Goal: Transaction & Acquisition: Book appointment/travel/reservation

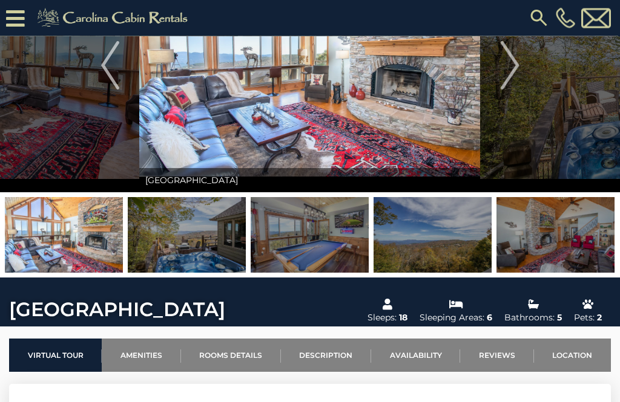
scroll to position [123, 0]
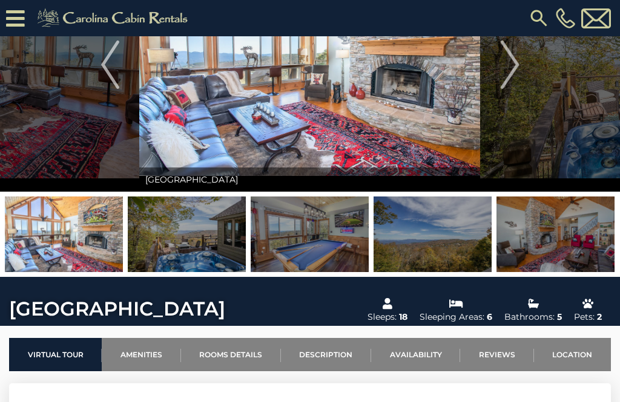
click at [414, 358] on link "Availability" at bounding box center [415, 354] width 89 height 33
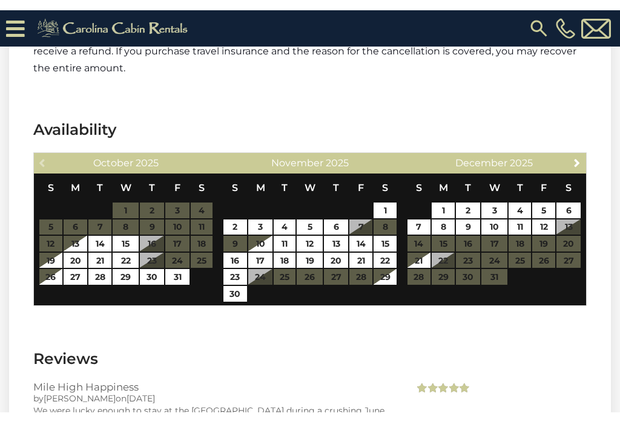
scroll to position [3372, 0]
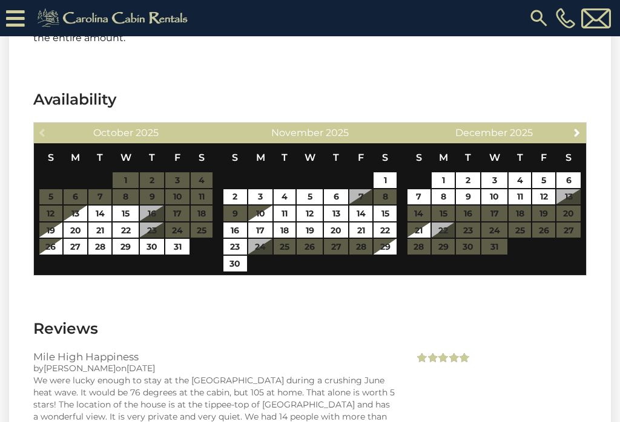
click at [535, 15] on img at bounding box center [539, 18] width 22 height 22
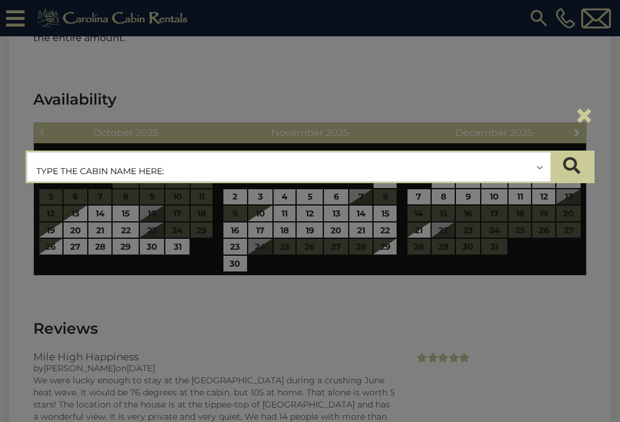
click at [586, 117] on button "×" at bounding box center [584, 116] width 21 height 34
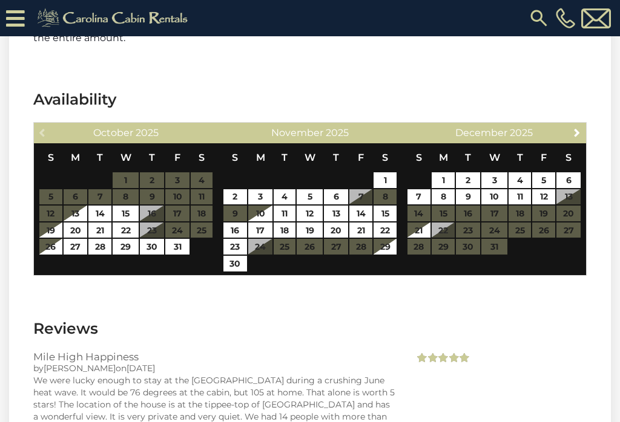
click at [15, 9] on icon at bounding box center [15, 18] width 19 height 21
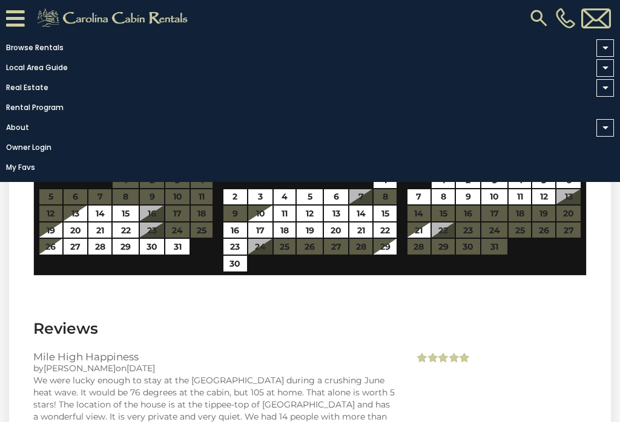
click at [49, 45] on link "Browse Rentals" at bounding box center [307, 47] width 614 height 17
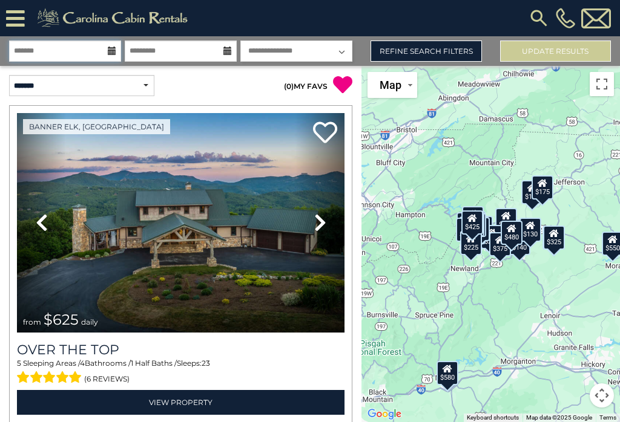
click at [117, 44] on input "text" at bounding box center [65, 51] width 112 height 21
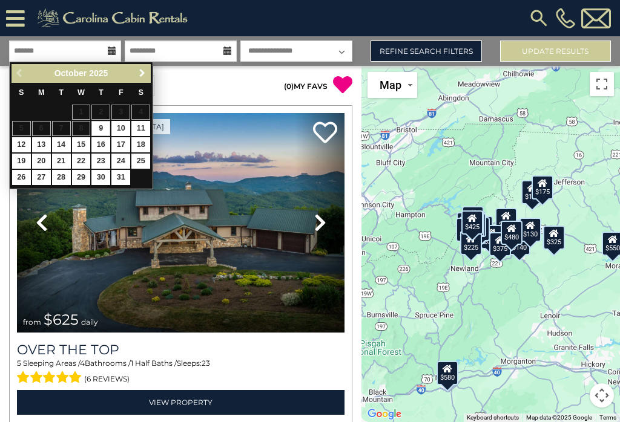
click at [148, 75] on link "Next" at bounding box center [141, 73] width 15 height 15
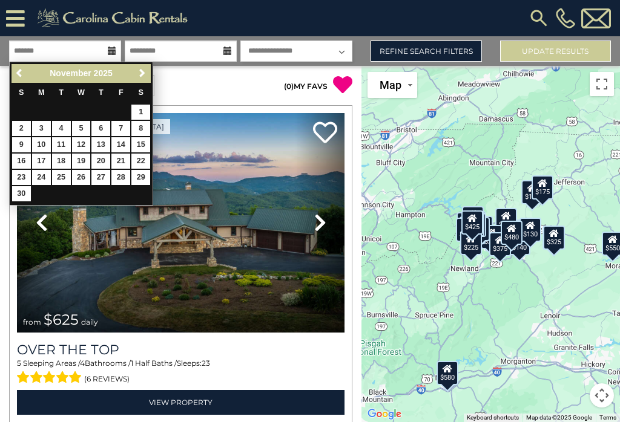
click at [42, 175] on link "24" at bounding box center [41, 177] width 19 height 15
type input "********"
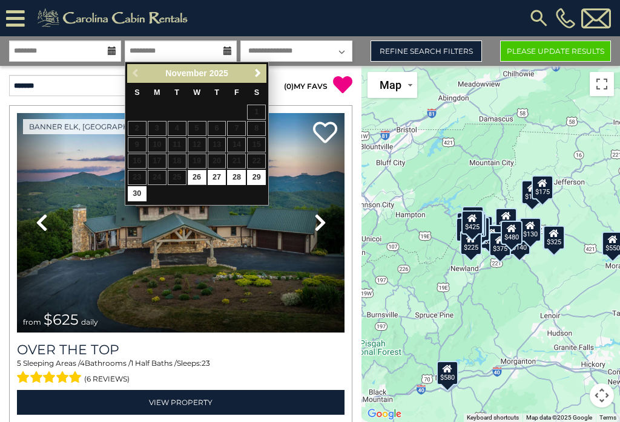
click at [240, 179] on link "28" at bounding box center [236, 177] width 19 height 15
type input "********"
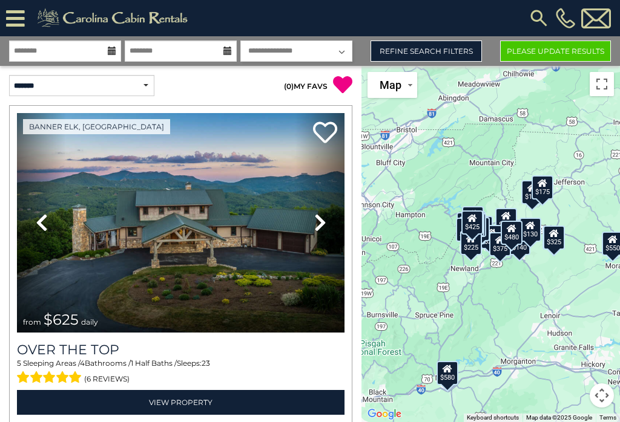
click at [335, 44] on select "**********" at bounding box center [296, 51] width 112 height 21
select select "*"
click at [525, 51] on button "Please Update Results" at bounding box center [555, 51] width 111 height 21
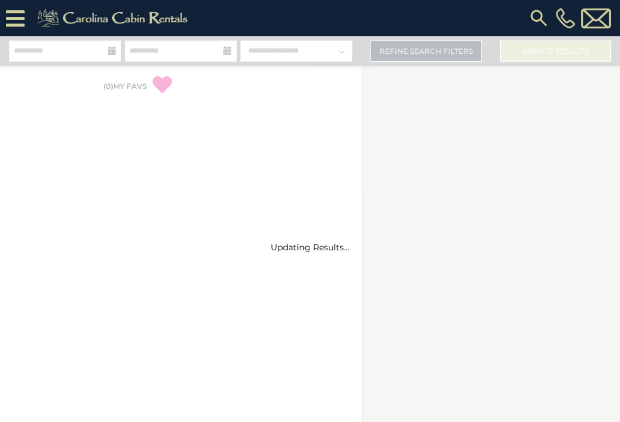
select select "*"
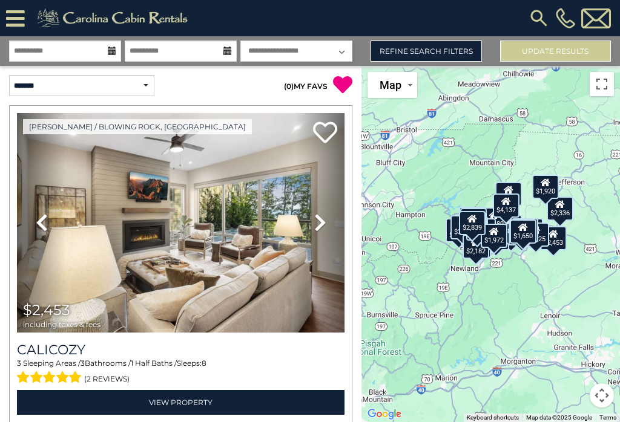
click at [433, 53] on link "Refine Search Filters" at bounding box center [425, 51] width 111 height 21
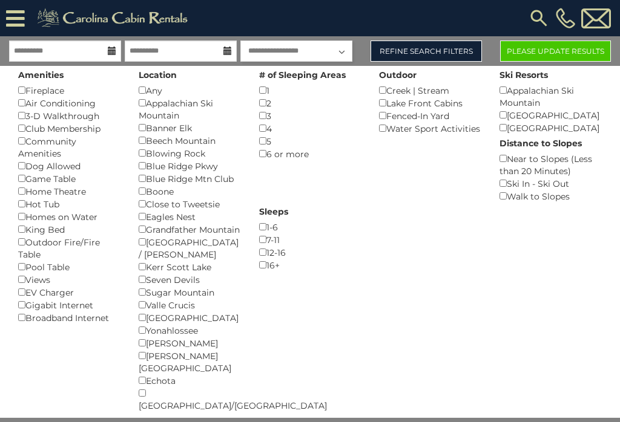
click at [361, 234] on div "7-11 ()" at bounding box center [310, 240] width 102 height 13
click at [549, 49] on button "Please Update Results" at bounding box center [555, 51] width 111 height 21
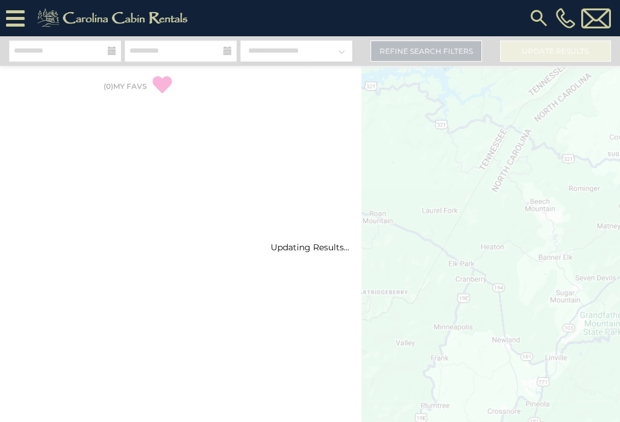
select select "*"
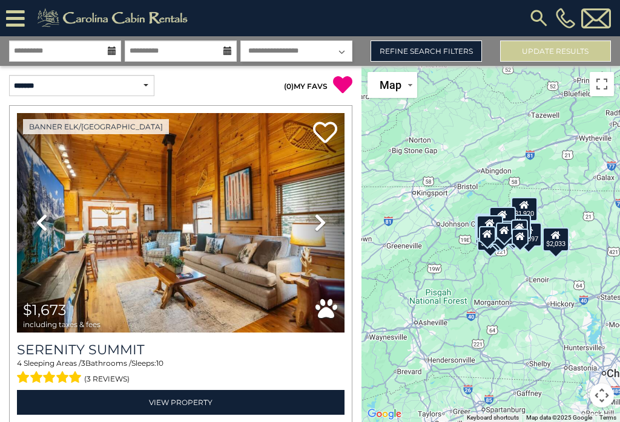
click at [318, 225] on icon at bounding box center [320, 222] width 12 height 19
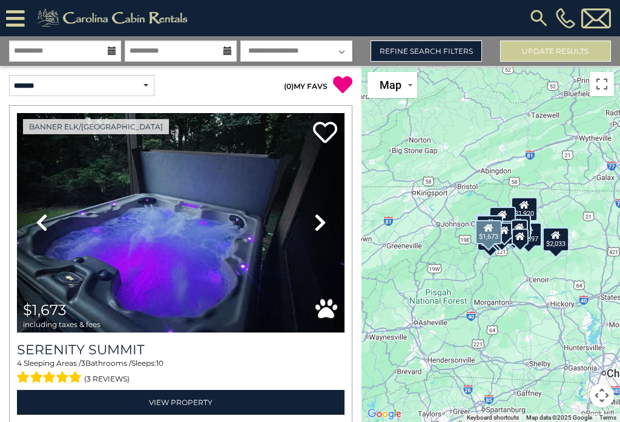
click at [321, 219] on icon at bounding box center [320, 222] width 12 height 19
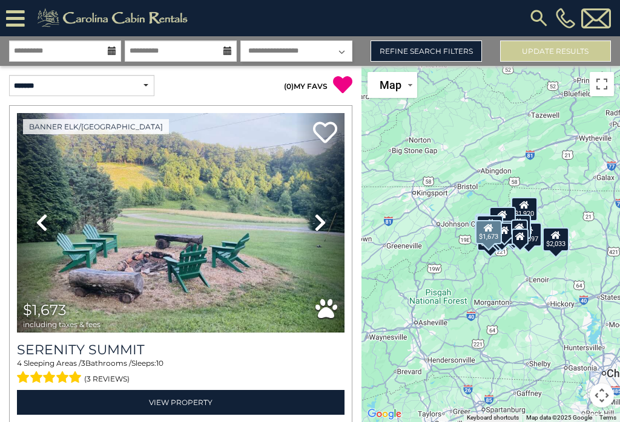
click at [318, 222] on icon at bounding box center [320, 222] width 12 height 19
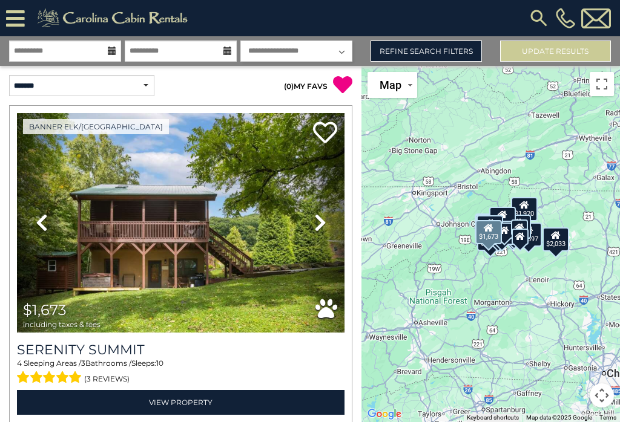
click at [319, 220] on icon at bounding box center [320, 222] width 12 height 19
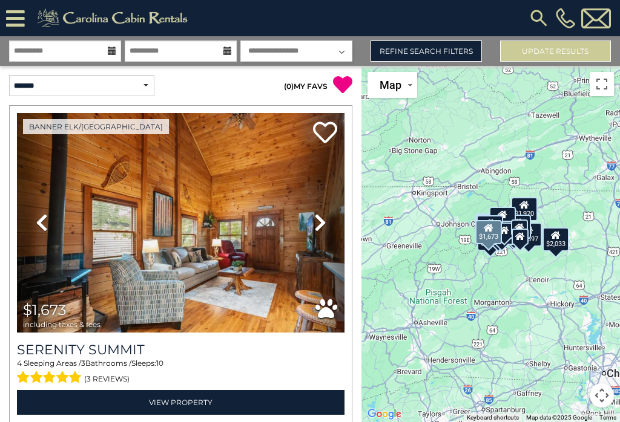
click at [311, 223] on link "Next" at bounding box center [319, 223] width 49 height 220
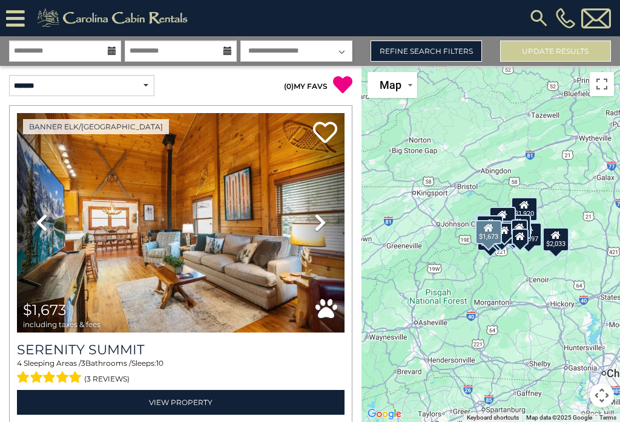
click at [327, 219] on link "Next" at bounding box center [319, 223] width 49 height 220
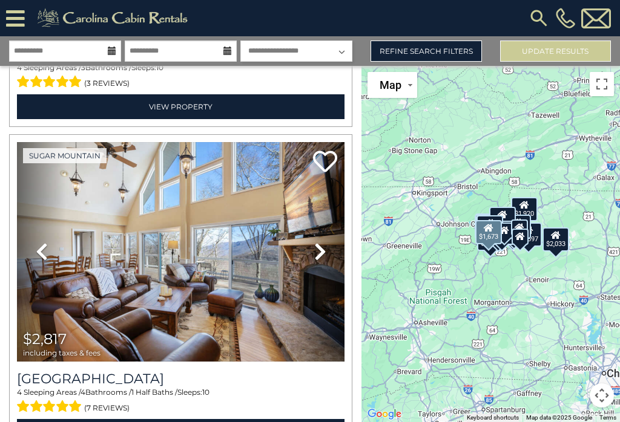
scroll to position [297, 0]
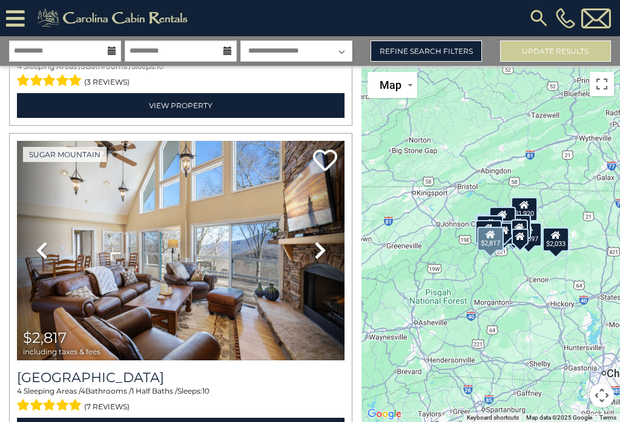
click at [323, 247] on icon at bounding box center [320, 250] width 12 height 19
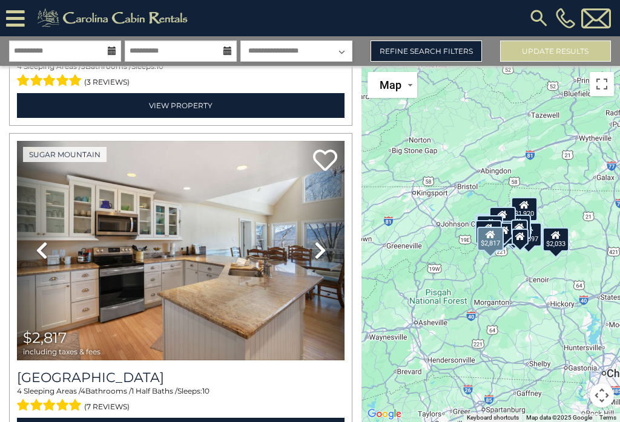
click at [317, 248] on icon at bounding box center [320, 250] width 12 height 19
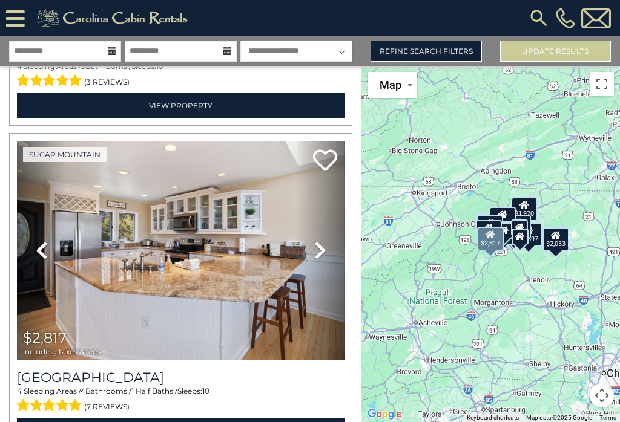
click at [342, 230] on link "Next" at bounding box center [319, 251] width 49 height 220
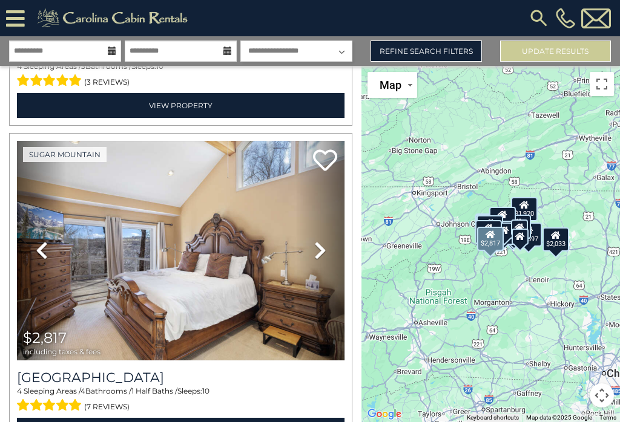
click at [312, 248] on link "Next" at bounding box center [319, 251] width 49 height 220
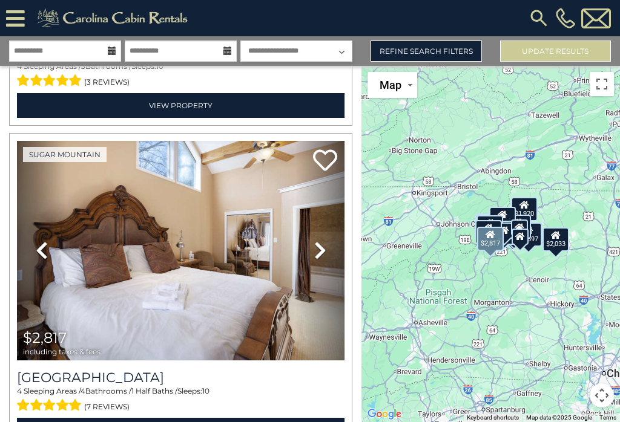
click at [319, 251] on icon at bounding box center [320, 250] width 12 height 19
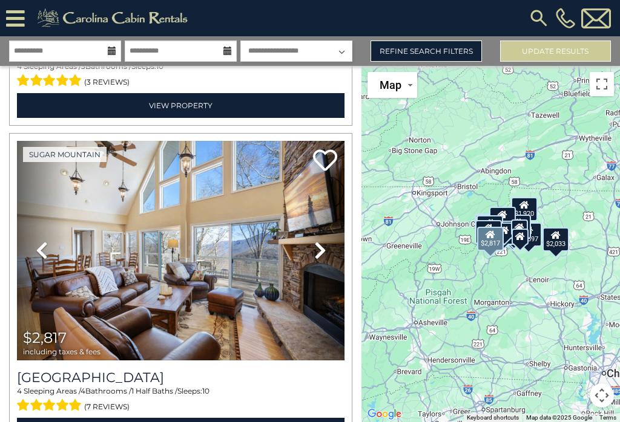
click at [318, 250] on icon at bounding box center [320, 250] width 12 height 19
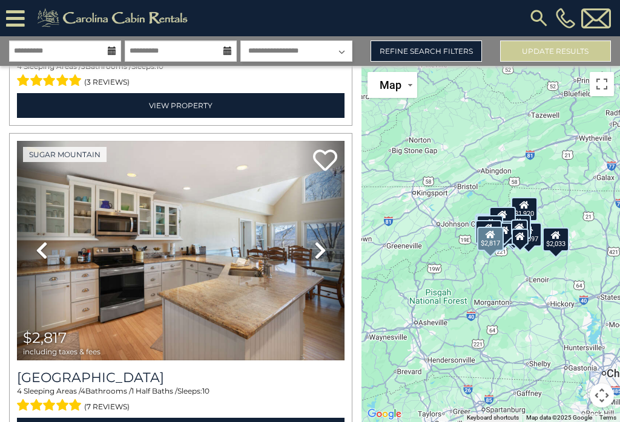
click at [319, 251] on icon at bounding box center [320, 250] width 12 height 19
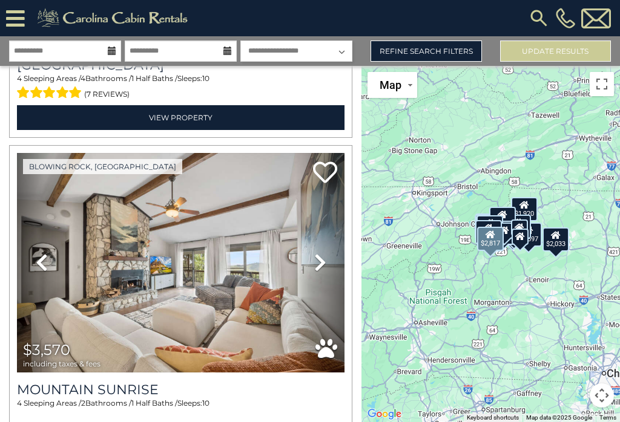
scroll to position [621, 0]
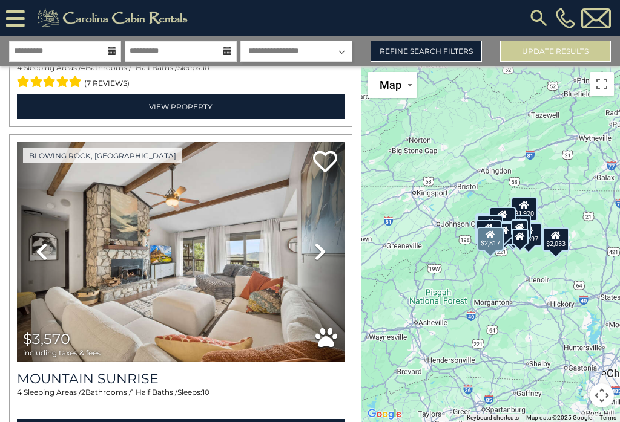
click at [311, 254] on link "Next" at bounding box center [319, 252] width 49 height 220
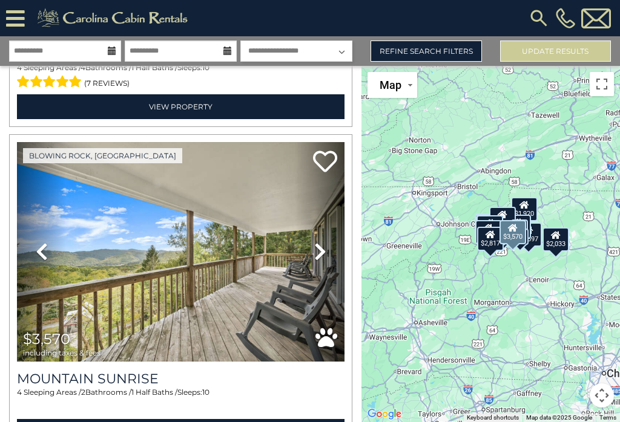
click at [326, 247] on link "Next" at bounding box center [319, 252] width 49 height 220
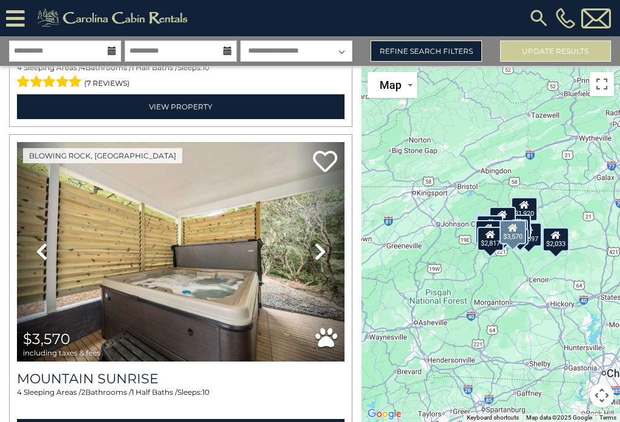
click at [321, 249] on icon at bounding box center [320, 251] width 12 height 19
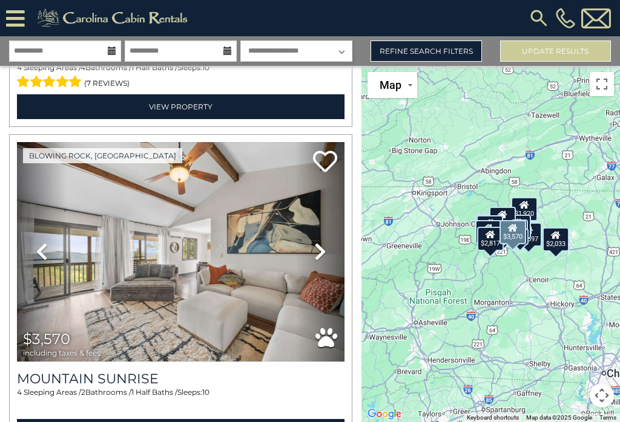
click at [317, 252] on icon at bounding box center [320, 251] width 12 height 19
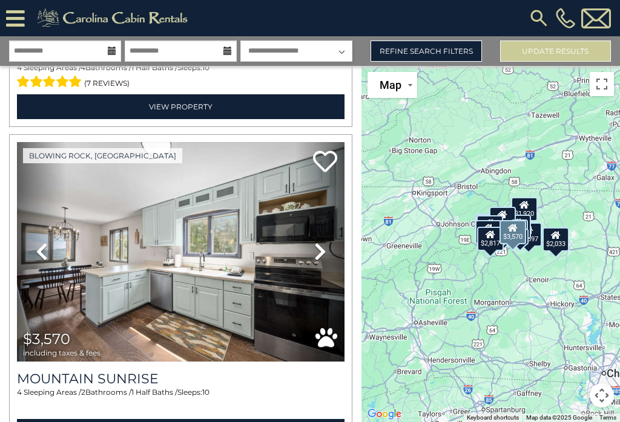
click at [320, 247] on icon at bounding box center [320, 251] width 12 height 19
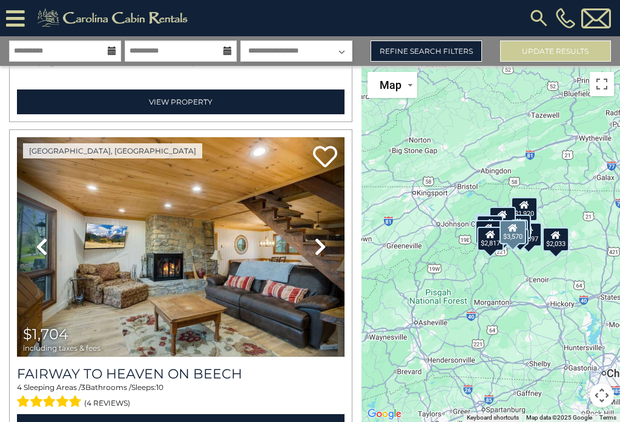
scroll to position [952, 0]
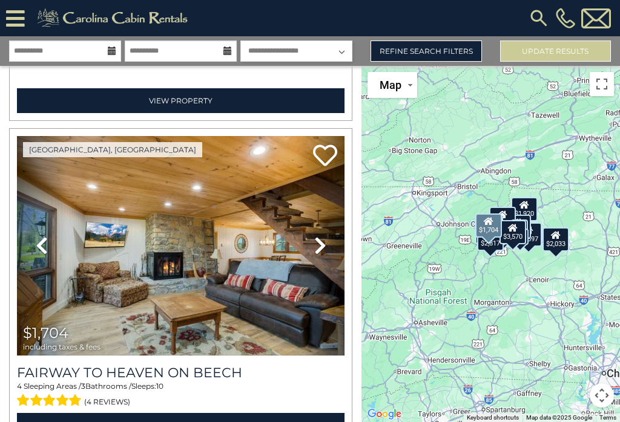
click at [314, 244] on icon at bounding box center [320, 245] width 12 height 19
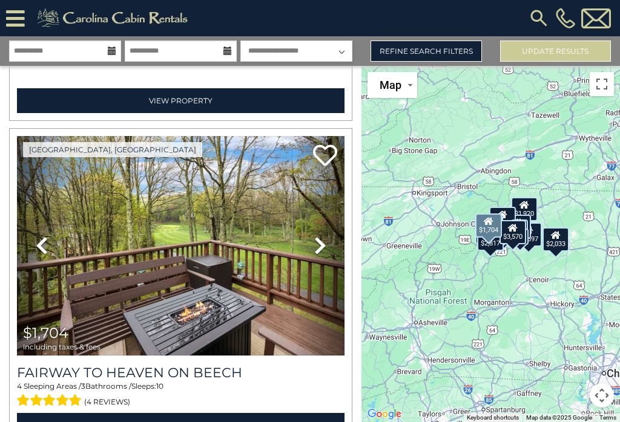
click at [316, 246] on icon at bounding box center [320, 245] width 12 height 19
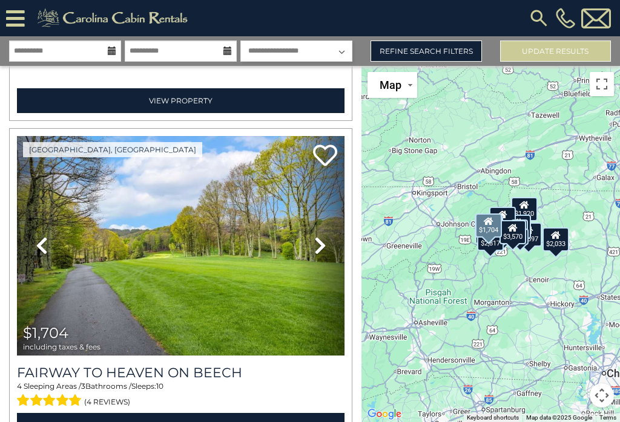
click at [315, 251] on icon at bounding box center [320, 245] width 12 height 19
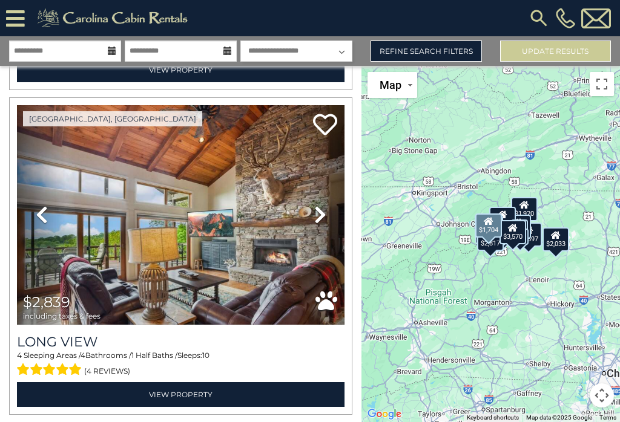
scroll to position [1633, 0]
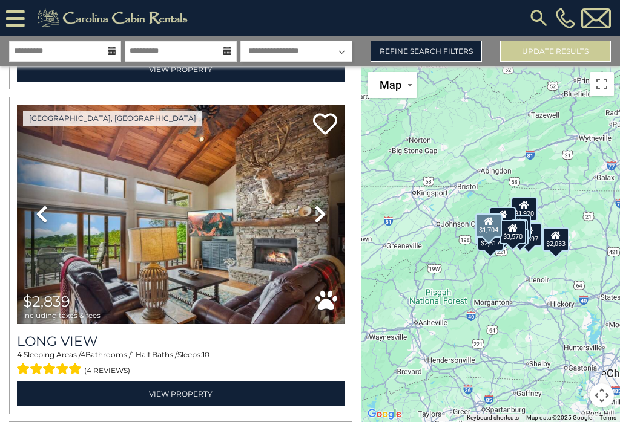
click at [321, 214] on icon at bounding box center [320, 214] width 12 height 19
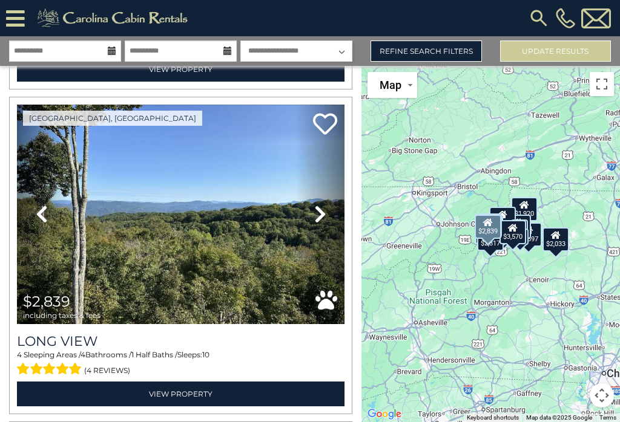
click at [320, 217] on icon at bounding box center [320, 214] width 12 height 19
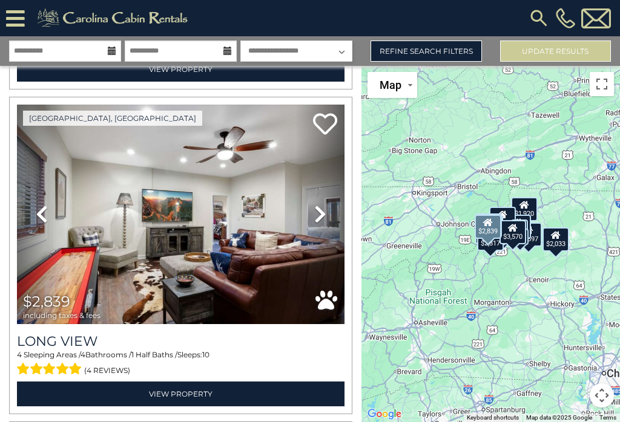
click at [321, 215] on icon at bounding box center [320, 214] width 12 height 19
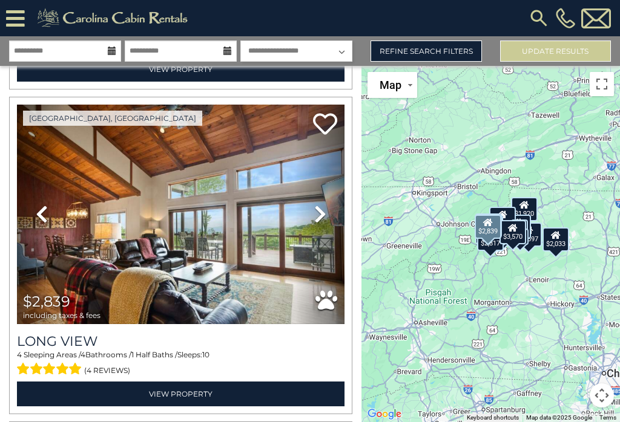
click at [326, 206] on icon at bounding box center [320, 214] width 12 height 19
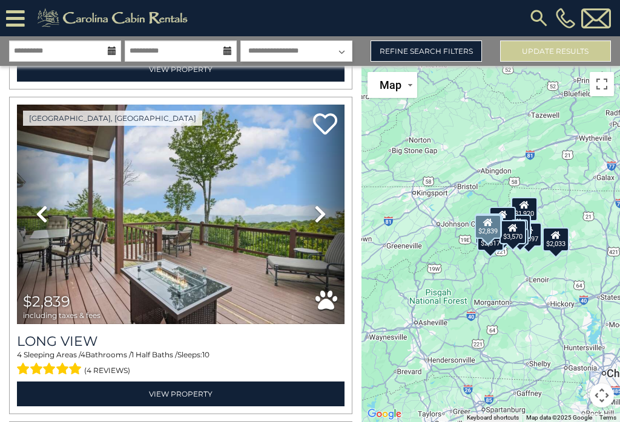
click at [320, 210] on icon at bounding box center [320, 214] width 12 height 19
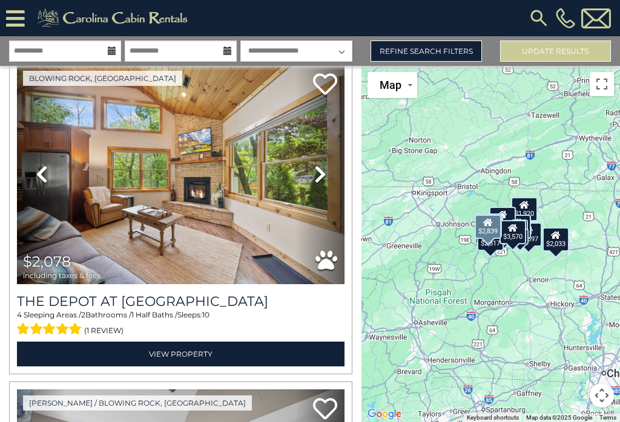
scroll to position [1999, 0]
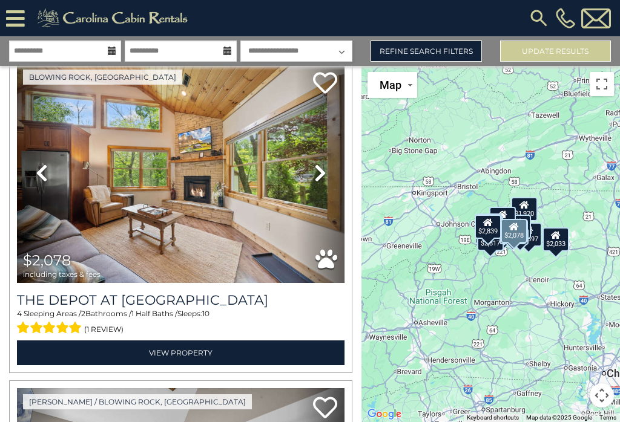
click at [324, 174] on icon at bounding box center [320, 172] width 12 height 19
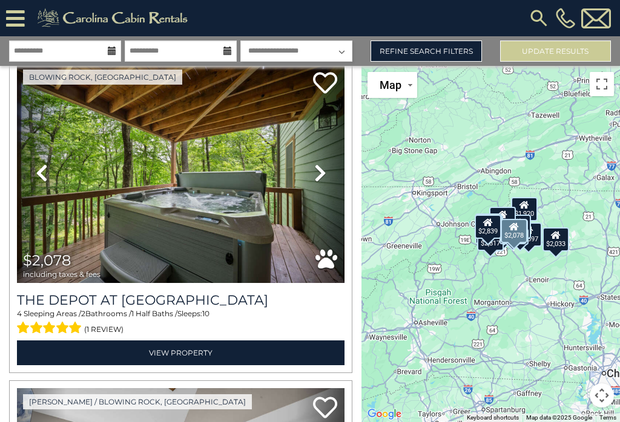
click at [200, 186] on img at bounding box center [180, 174] width 327 height 220
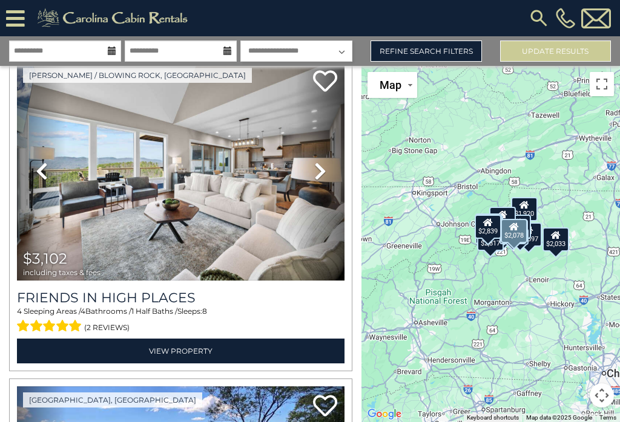
scroll to position [2328, 0]
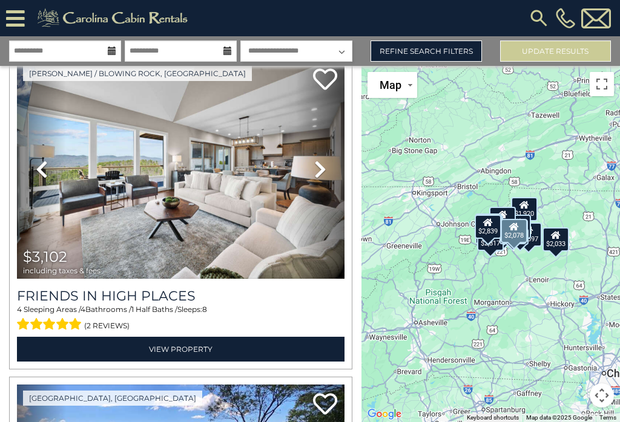
click at [319, 171] on icon at bounding box center [320, 169] width 12 height 19
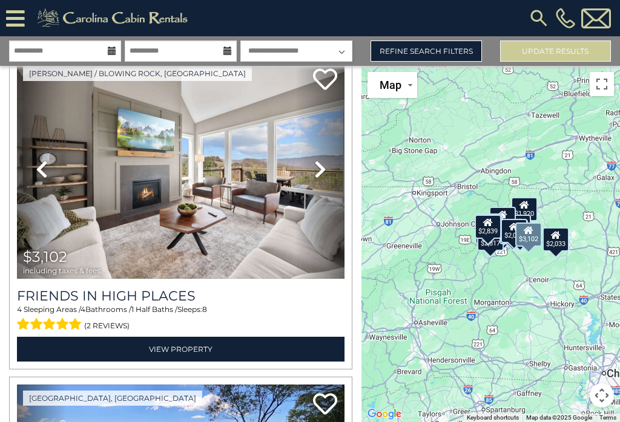
click at [321, 163] on icon at bounding box center [320, 169] width 12 height 19
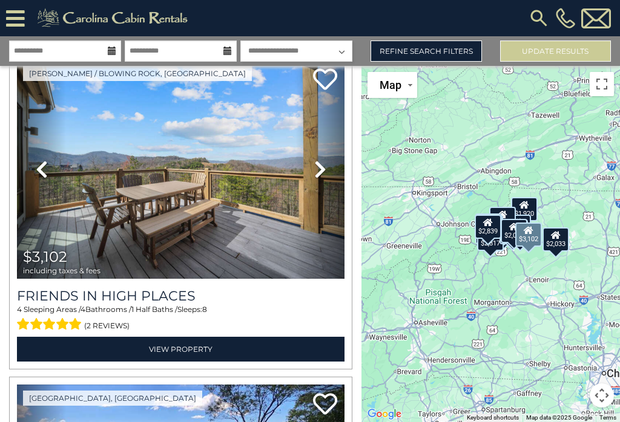
click at [312, 171] on link "Next" at bounding box center [319, 170] width 49 height 220
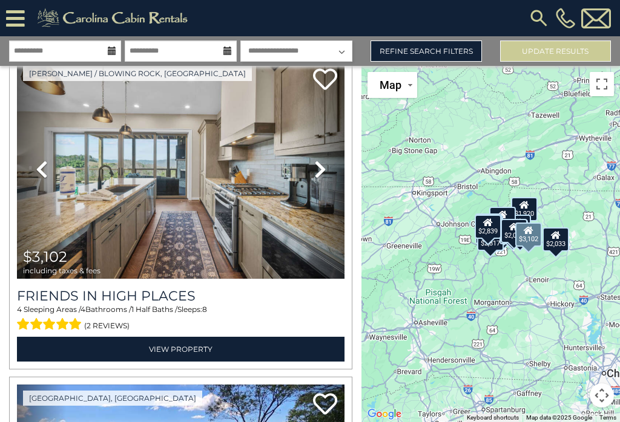
click at [183, 189] on img at bounding box center [180, 170] width 327 height 220
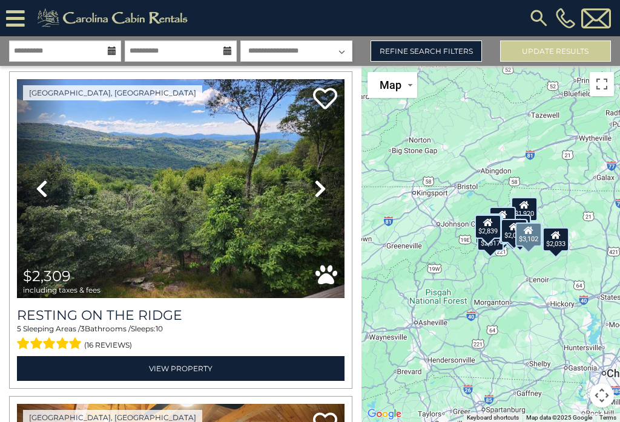
scroll to position [2632, 0]
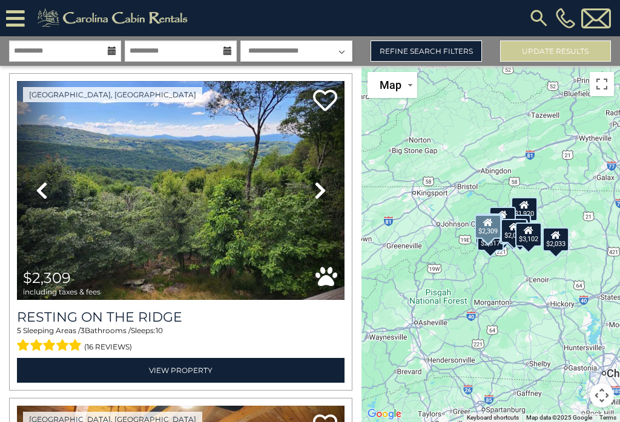
click at [321, 191] on icon at bounding box center [320, 190] width 12 height 19
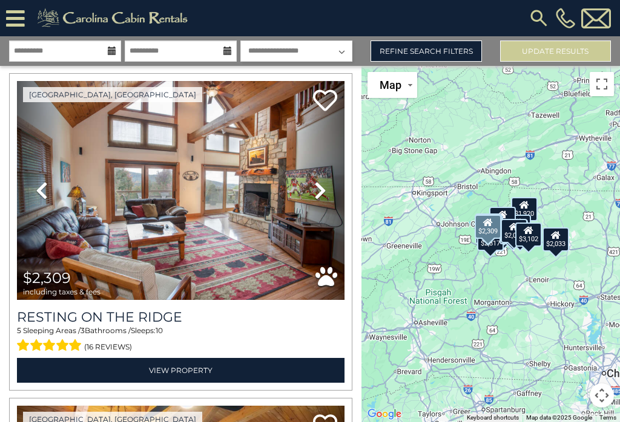
click at [257, 198] on img at bounding box center [180, 191] width 327 height 220
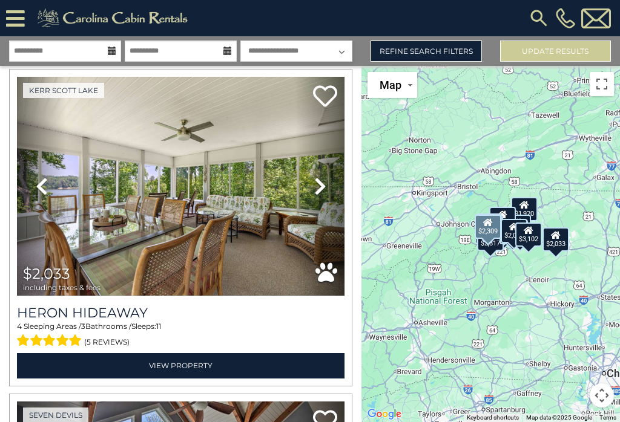
scroll to position [4265, 0]
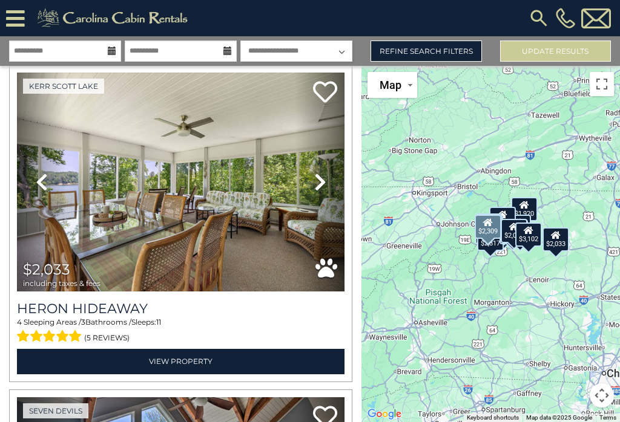
click at [186, 196] on img at bounding box center [180, 183] width 327 height 220
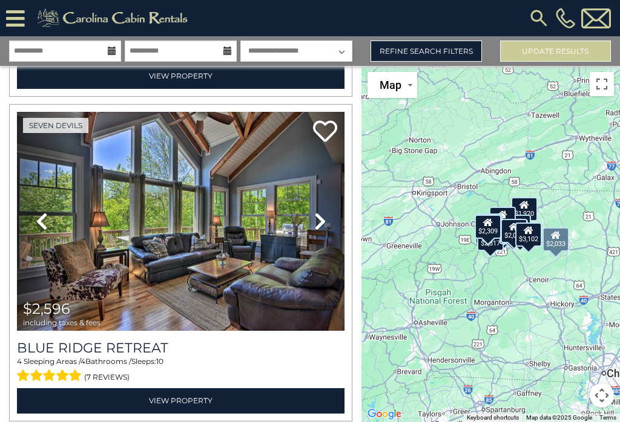
scroll to position [4552, 0]
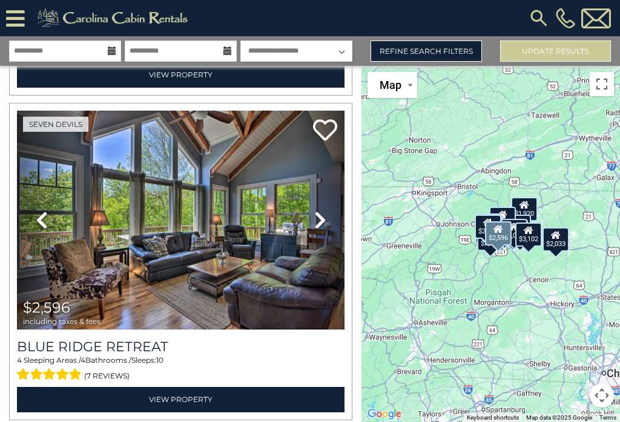
click at [319, 220] on icon at bounding box center [320, 220] width 12 height 19
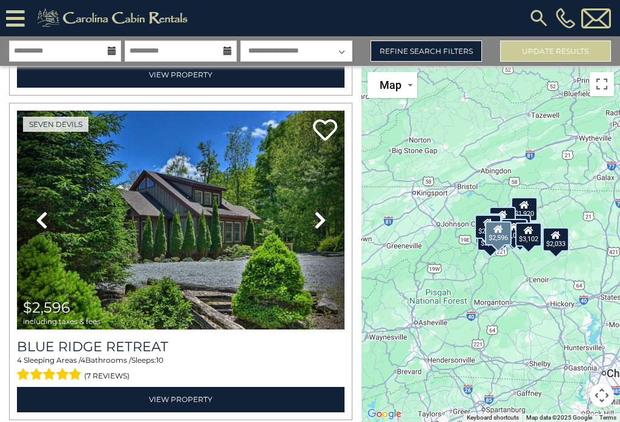
click at [313, 220] on link "Next" at bounding box center [319, 221] width 49 height 220
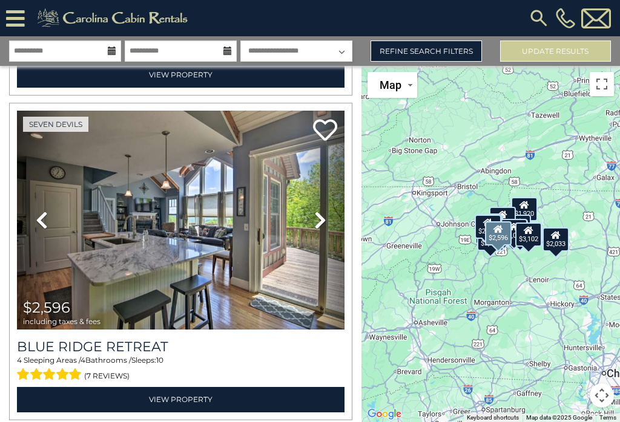
click at [318, 215] on icon at bounding box center [320, 220] width 12 height 19
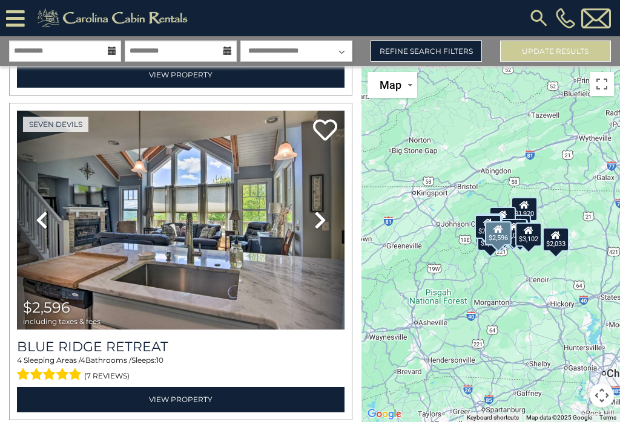
click at [159, 227] on img at bounding box center [180, 221] width 327 height 220
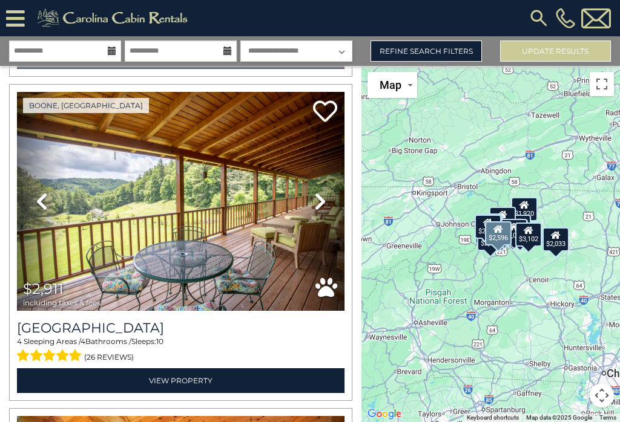
scroll to position [5250, 0]
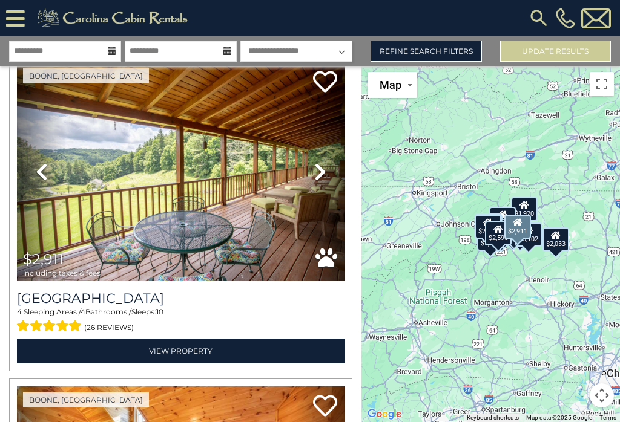
click at [320, 172] on icon at bounding box center [320, 171] width 12 height 19
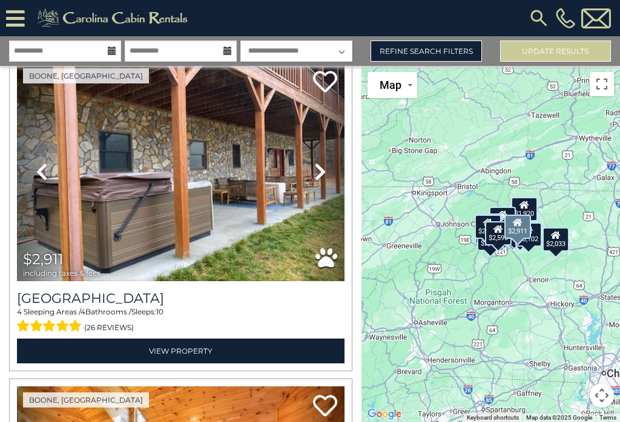
click at [321, 169] on icon at bounding box center [320, 171] width 12 height 19
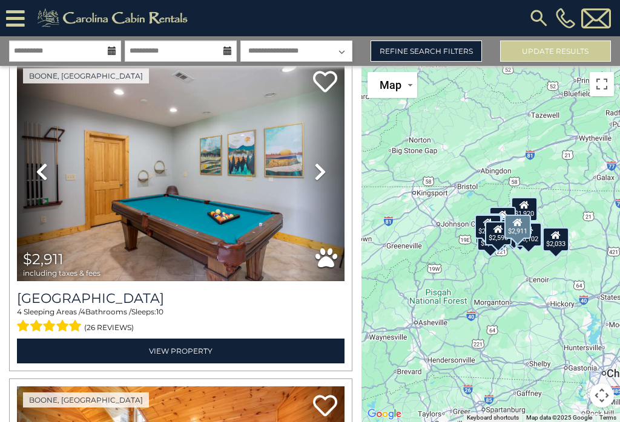
click at [310, 165] on link "Next" at bounding box center [319, 172] width 49 height 220
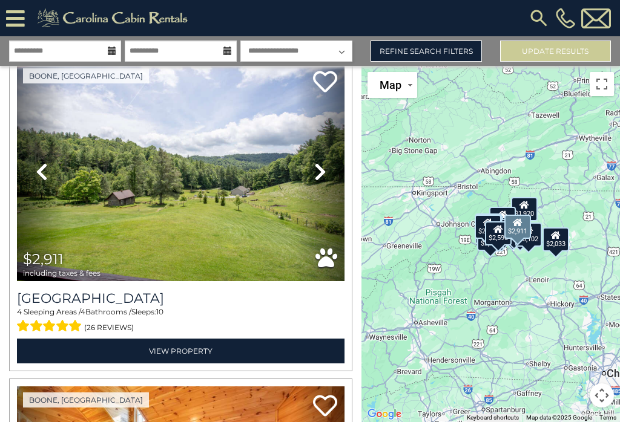
click at [312, 171] on link "Next" at bounding box center [319, 172] width 49 height 220
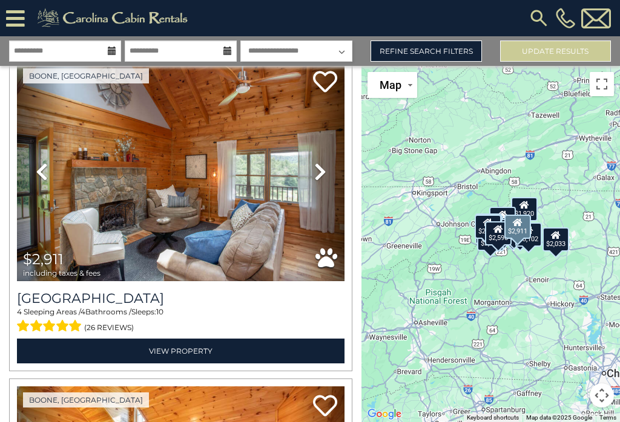
click at [323, 175] on icon at bounding box center [320, 171] width 12 height 19
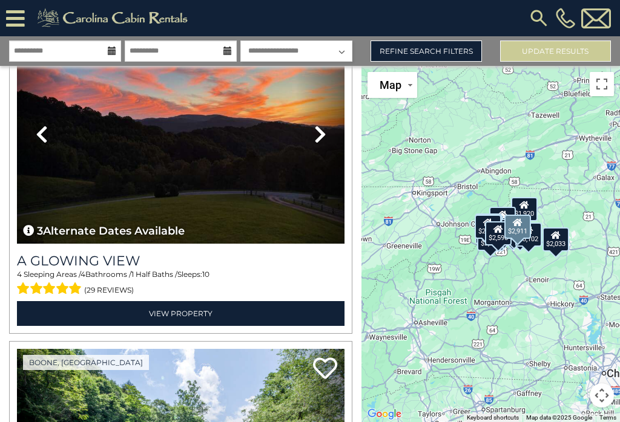
scroll to position [6913, 0]
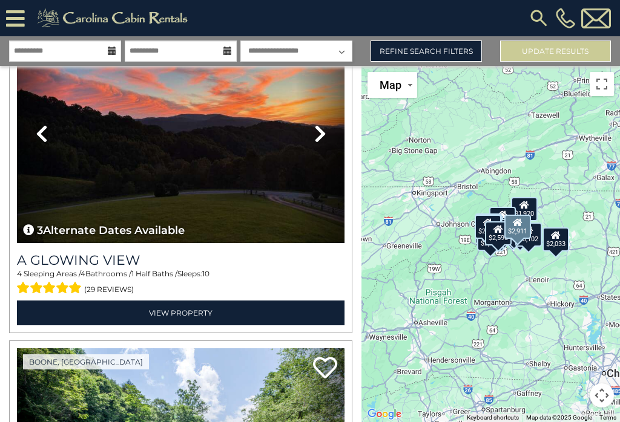
click at [431, 53] on link "Refine Search Filters" at bounding box center [425, 51] width 111 height 21
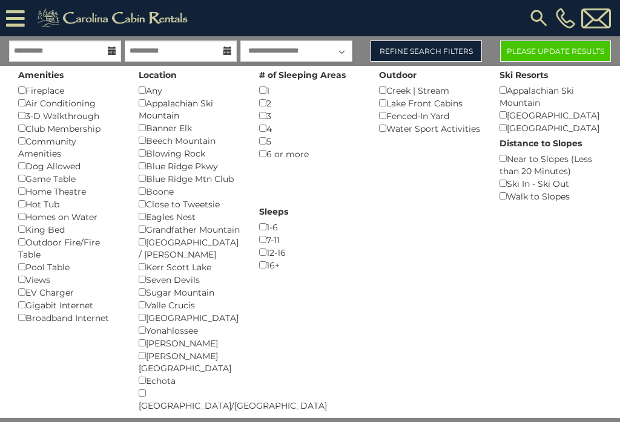
click at [545, 51] on button "Please Update Results" at bounding box center [555, 51] width 111 height 21
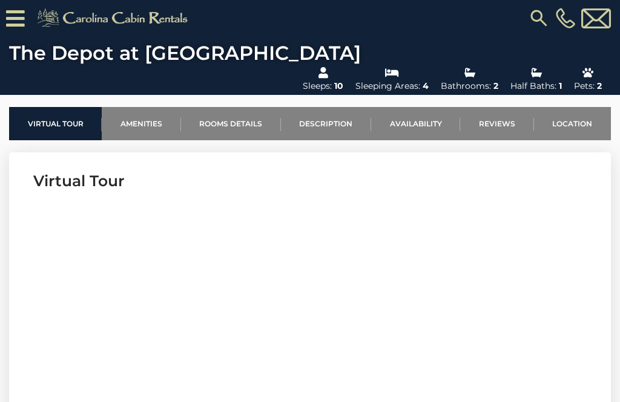
click at [223, 107] on link "Rooms Details" at bounding box center [231, 123] width 100 height 33
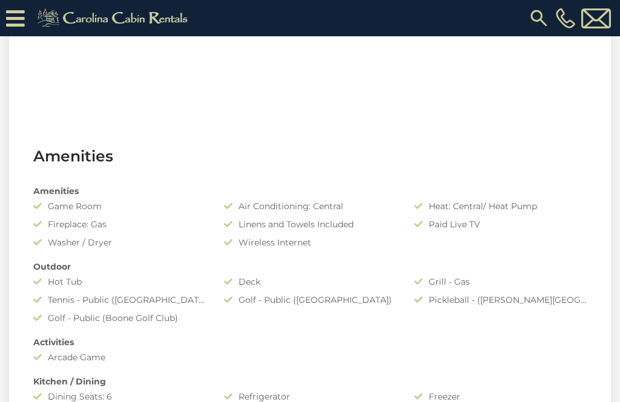
scroll to position [749, 0]
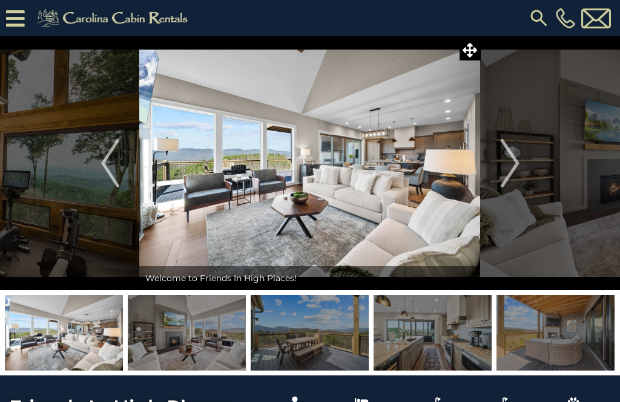
click at [510, 166] on img "Next" at bounding box center [509, 163] width 18 height 48
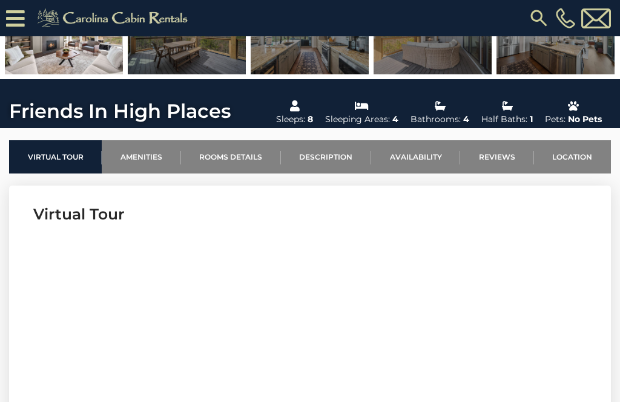
click at [228, 158] on link "Rooms Details" at bounding box center [231, 156] width 100 height 33
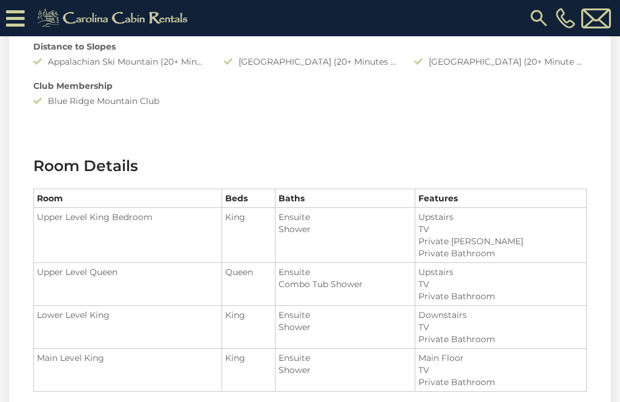
scroll to position [1148, 0]
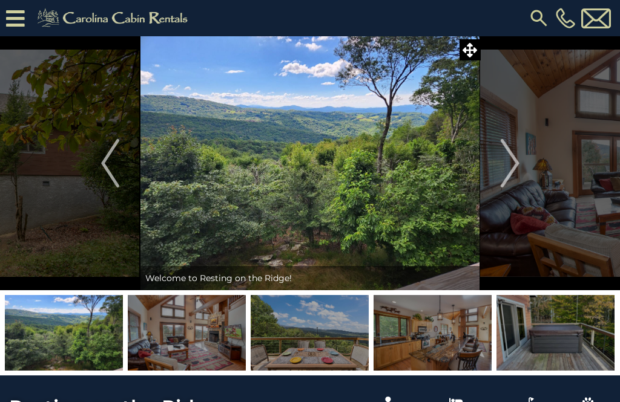
click at [439, 330] on img at bounding box center [432, 333] width 118 height 76
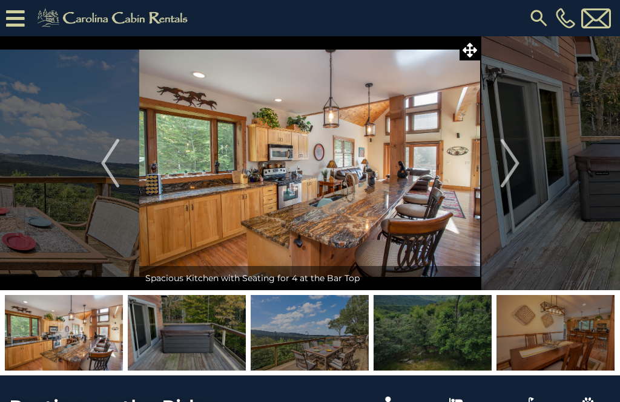
click at [564, 330] on img at bounding box center [555, 333] width 118 height 76
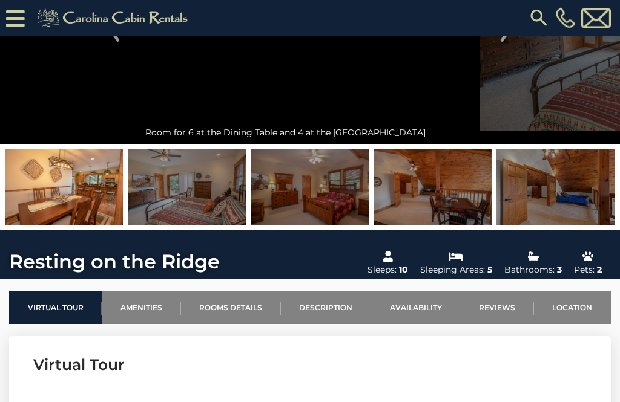
scroll to position [170, 0]
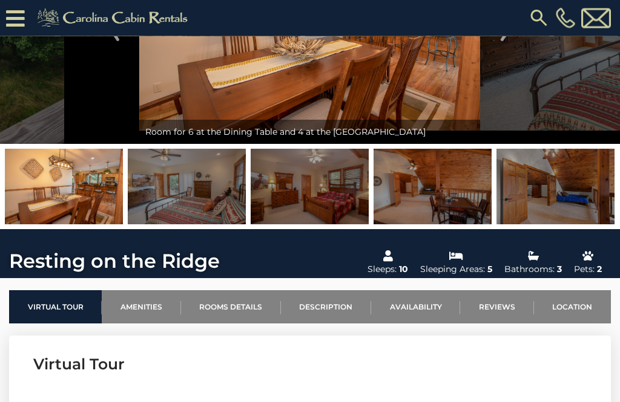
click at [239, 306] on link "Rooms Details" at bounding box center [231, 307] width 100 height 33
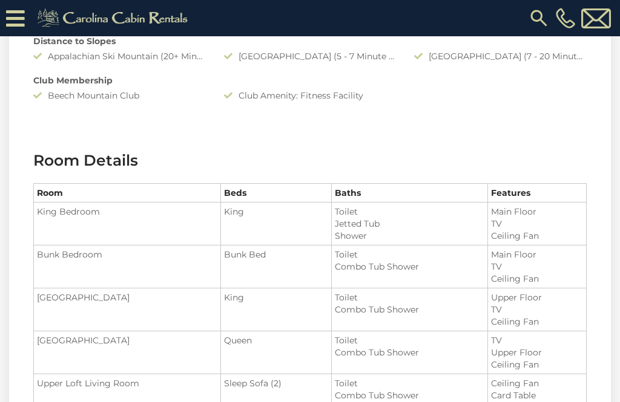
scroll to position [1302, 0]
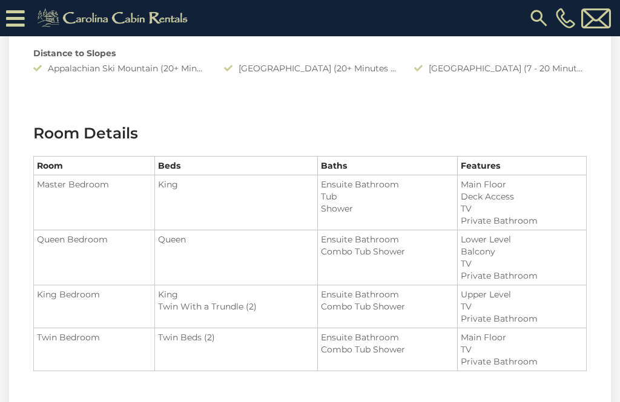
scroll to position [1212, 0]
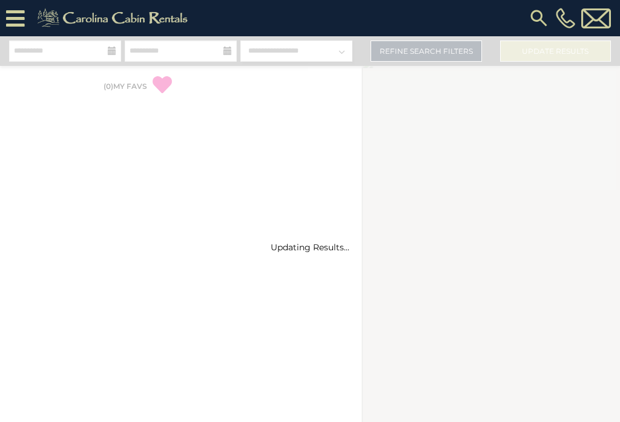
select select "*"
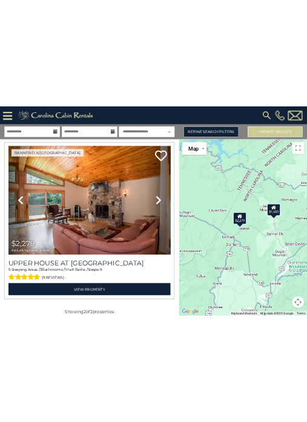
scroll to position [356, 0]
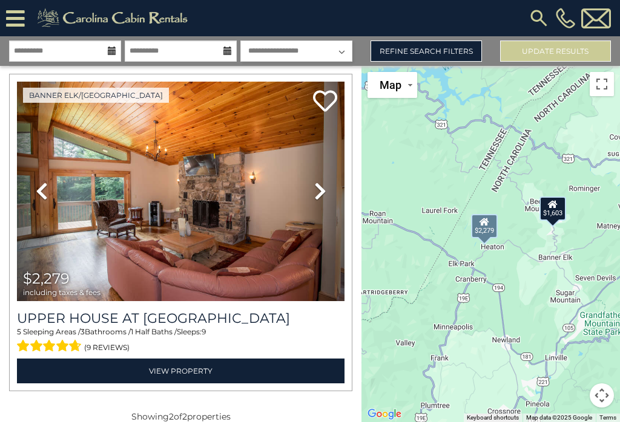
click at [316, 191] on icon at bounding box center [320, 191] width 12 height 19
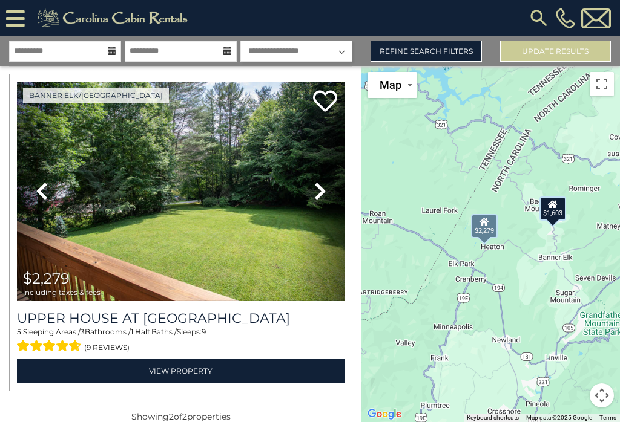
click at [321, 185] on icon at bounding box center [320, 191] width 12 height 19
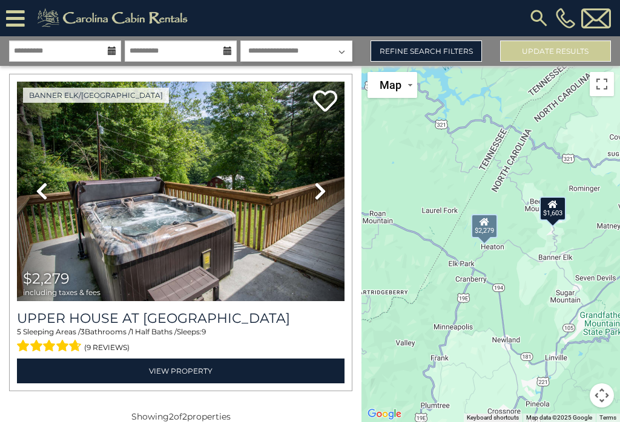
click at [322, 189] on icon at bounding box center [320, 191] width 12 height 19
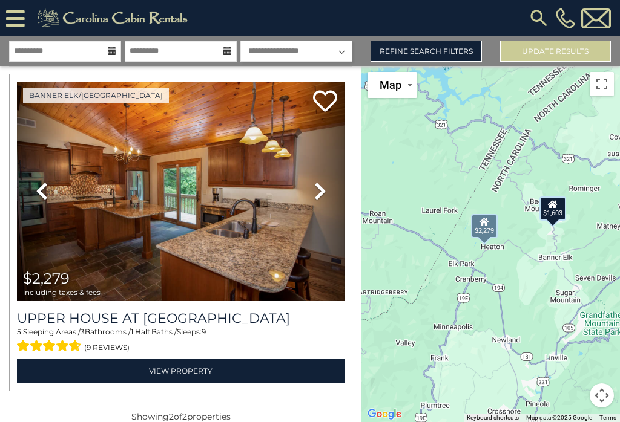
click at [315, 192] on icon at bounding box center [320, 191] width 12 height 19
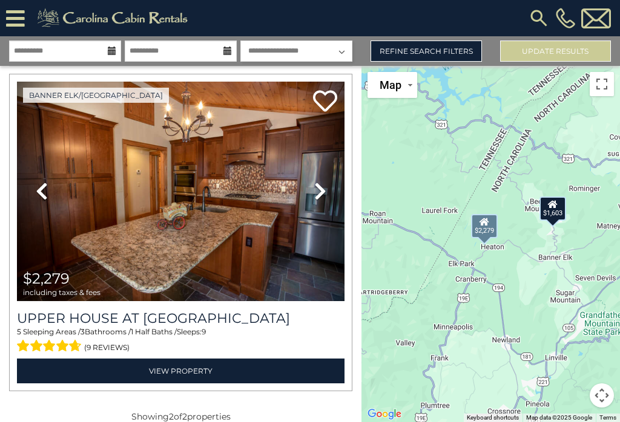
click at [317, 191] on icon at bounding box center [320, 191] width 12 height 19
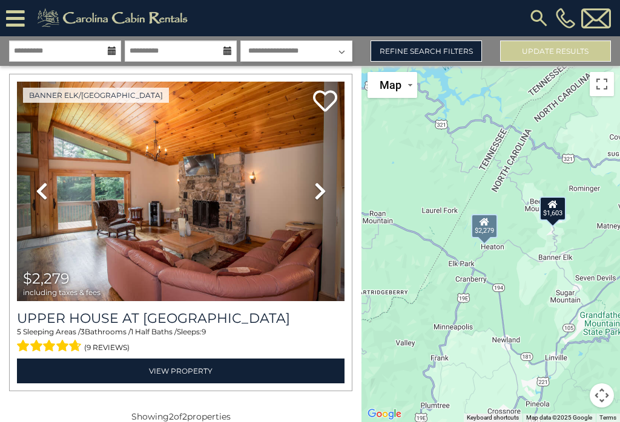
click at [316, 192] on icon at bounding box center [320, 191] width 12 height 19
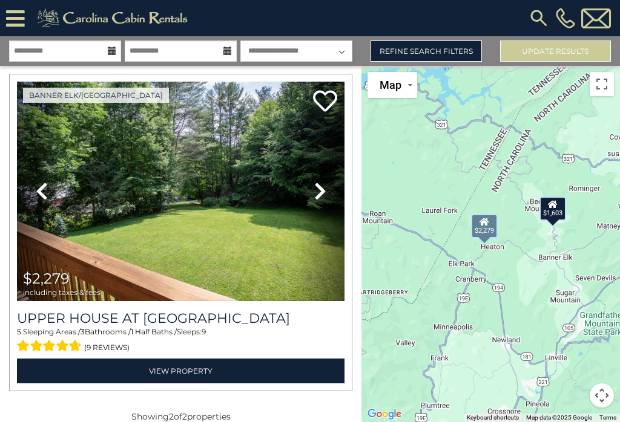
click at [324, 187] on icon at bounding box center [320, 191] width 12 height 19
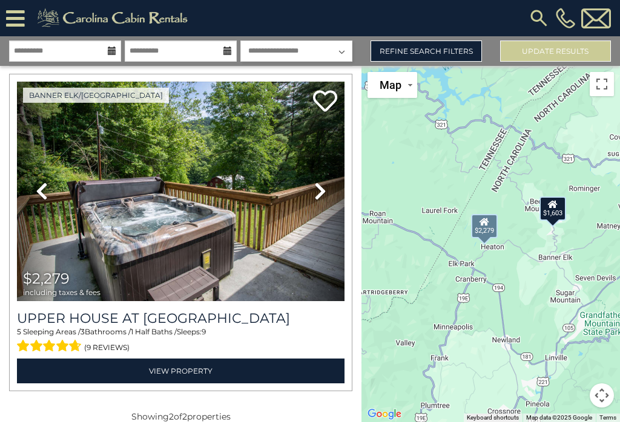
click at [192, 182] on img at bounding box center [180, 192] width 327 height 220
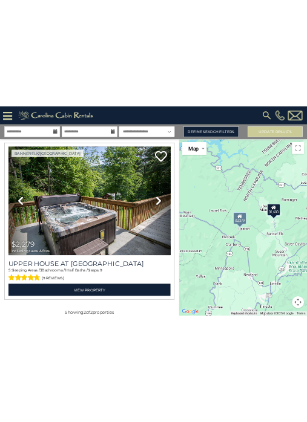
scroll to position [0, 0]
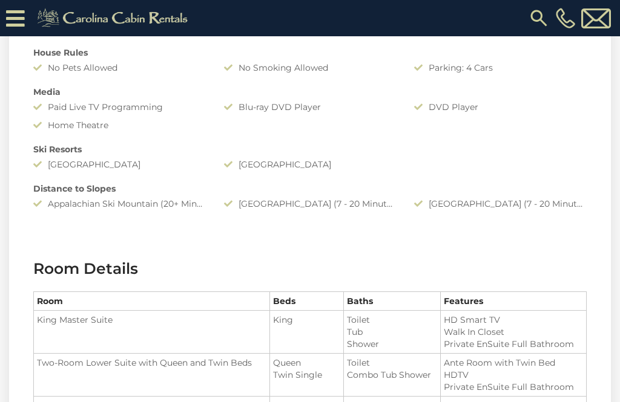
scroll to position [1337, 0]
